Goal: Information Seeking & Learning: Find specific fact

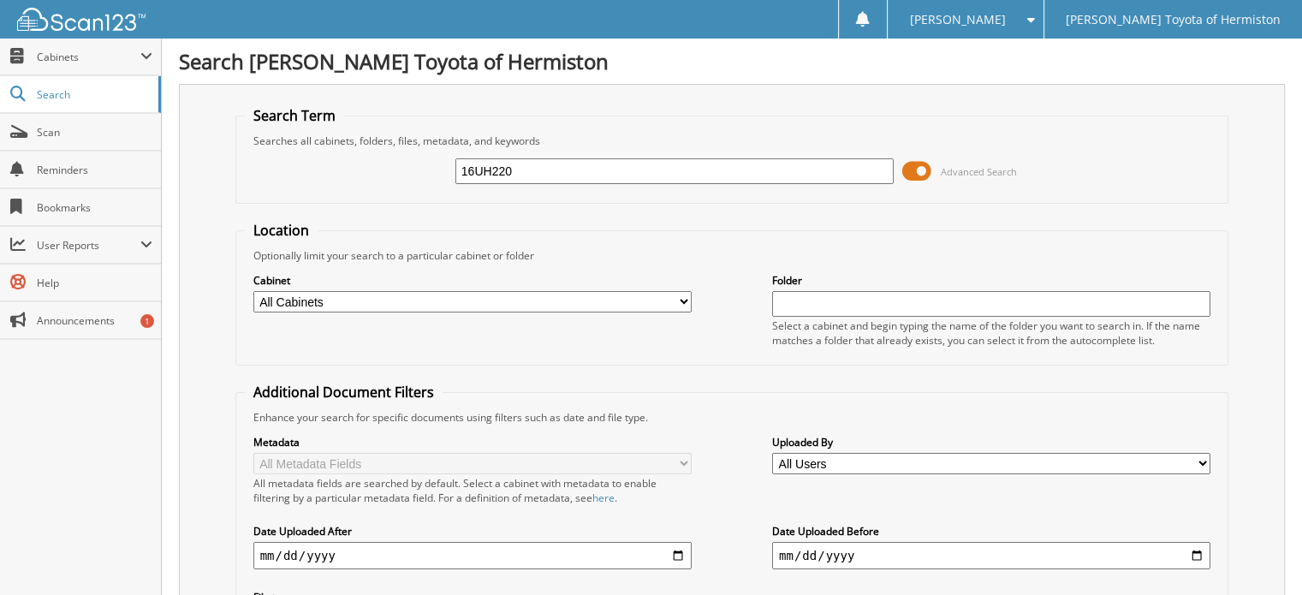
type input "16UH220"
click at [681, 298] on select "All Cabinets ACCOUNTS PAYABLE ACCOUNTS RECEIVABLE DEALS PARTS REPAIR ORDERS Nee…" at bounding box center [472, 301] width 438 height 21
select select "10345"
click at [253, 291] on select "All Cabinets ACCOUNTS PAYABLE ACCOUNTS RECEIVABLE DEALS PARTS REPAIR ORDERS Nee…" at bounding box center [472, 301] width 438 height 21
click at [666, 356] on fieldset "Location Optionally limit your search to a particular cabinet or folder Cabinet…" at bounding box center [732, 293] width 994 height 145
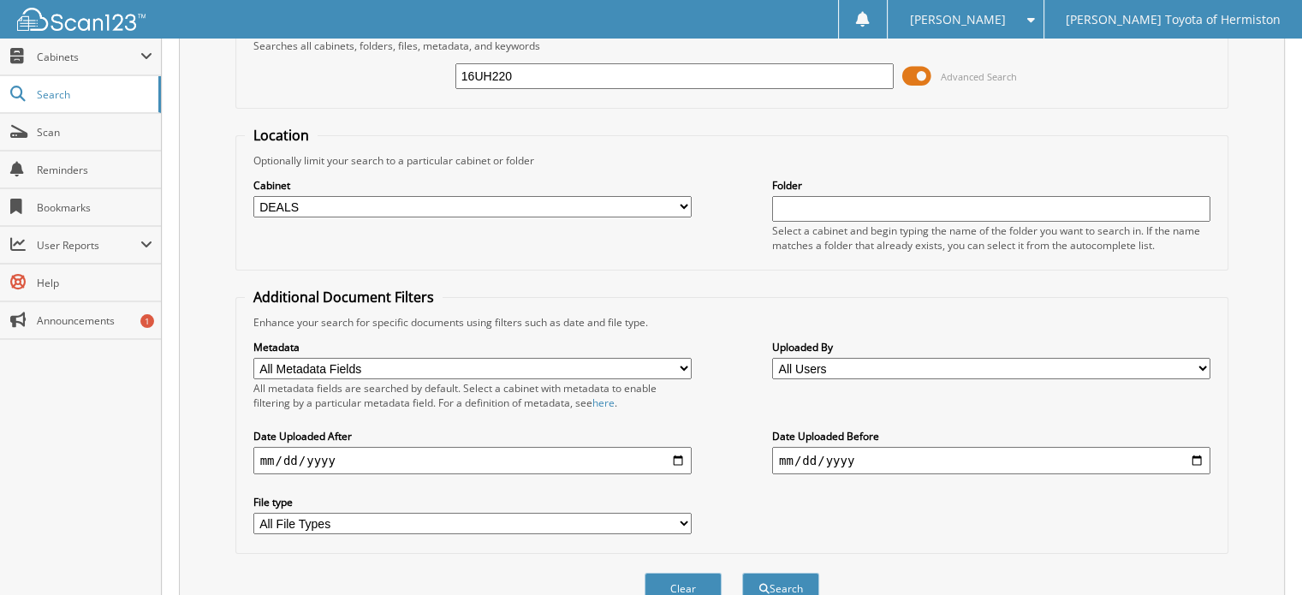
scroll to position [166, 0]
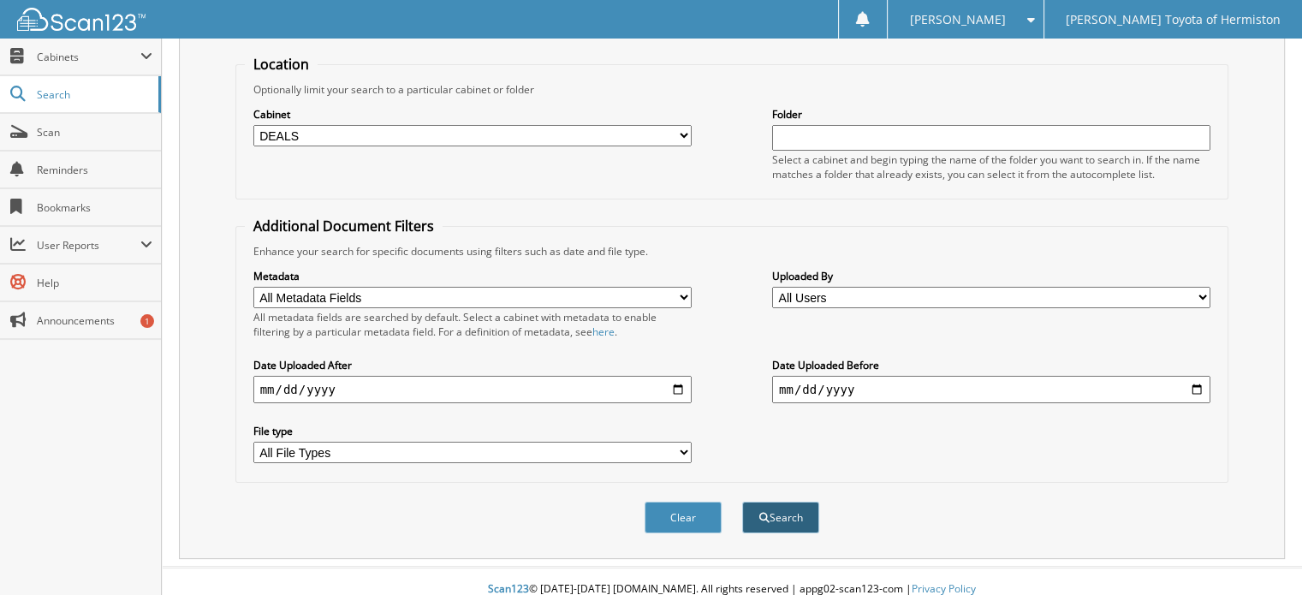
click at [800, 506] on button "Search" at bounding box center [780, 517] width 77 height 32
